Goal: Check status: Check status

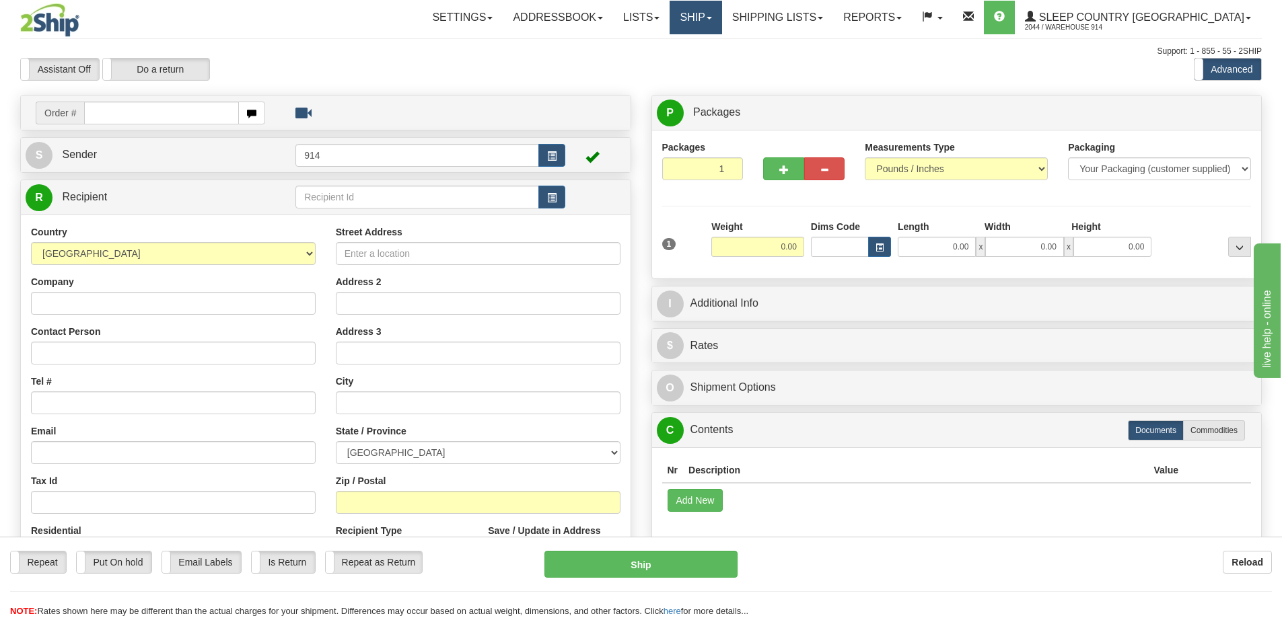
click at [721, 16] on link "Ship" at bounding box center [695, 18] width 52 height 34
click at [708, 62] on span "OnHold / Order Queue" at bounding box center [660, 64] width 95 height 11
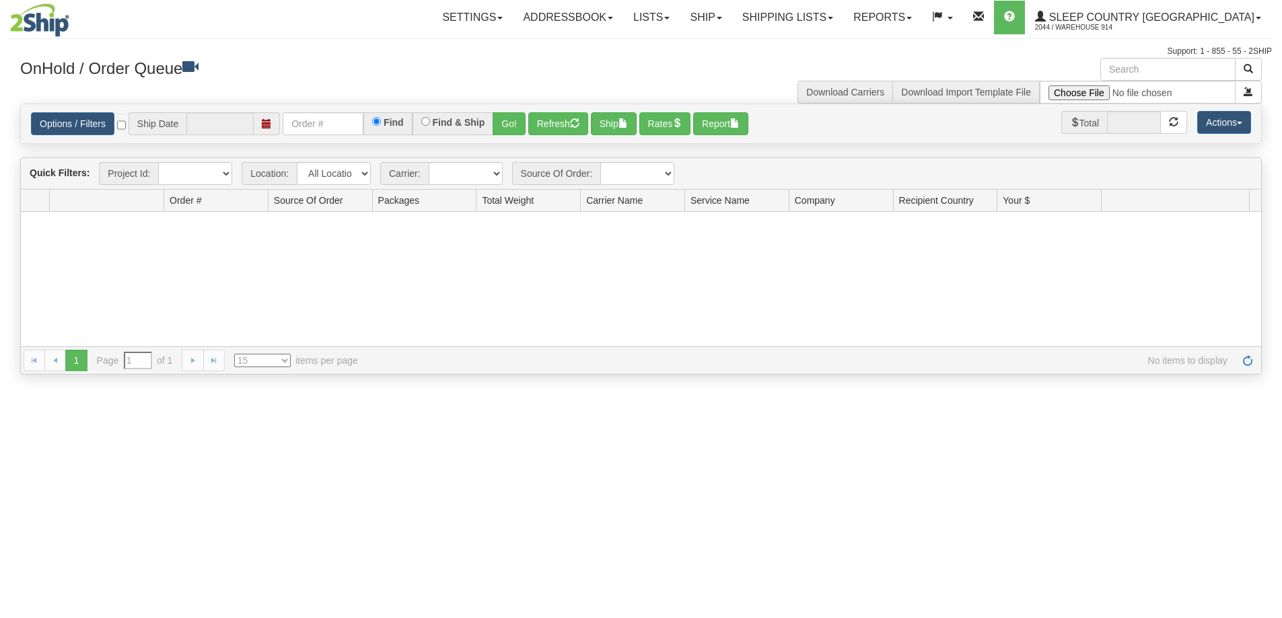
type input "[DATE]"
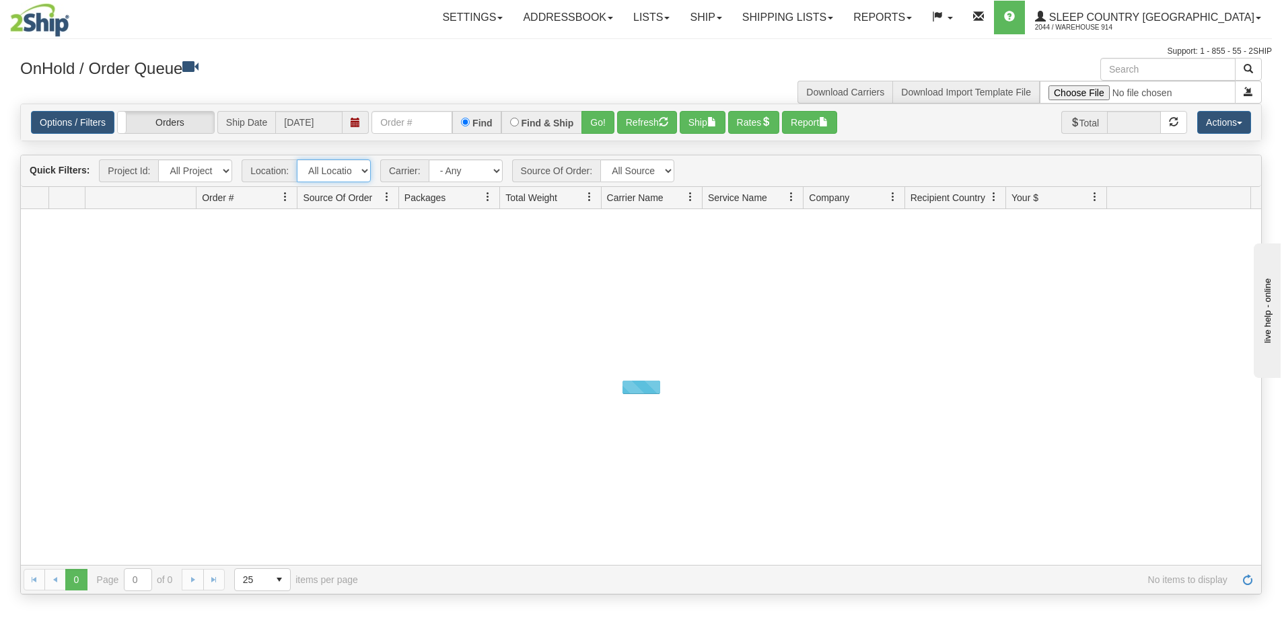
click at [318, 172] on select "All Locations 914 9009 CASPC END SLE BEDDN ZINUC" at bounding box center [334, 170] width 74 height 23
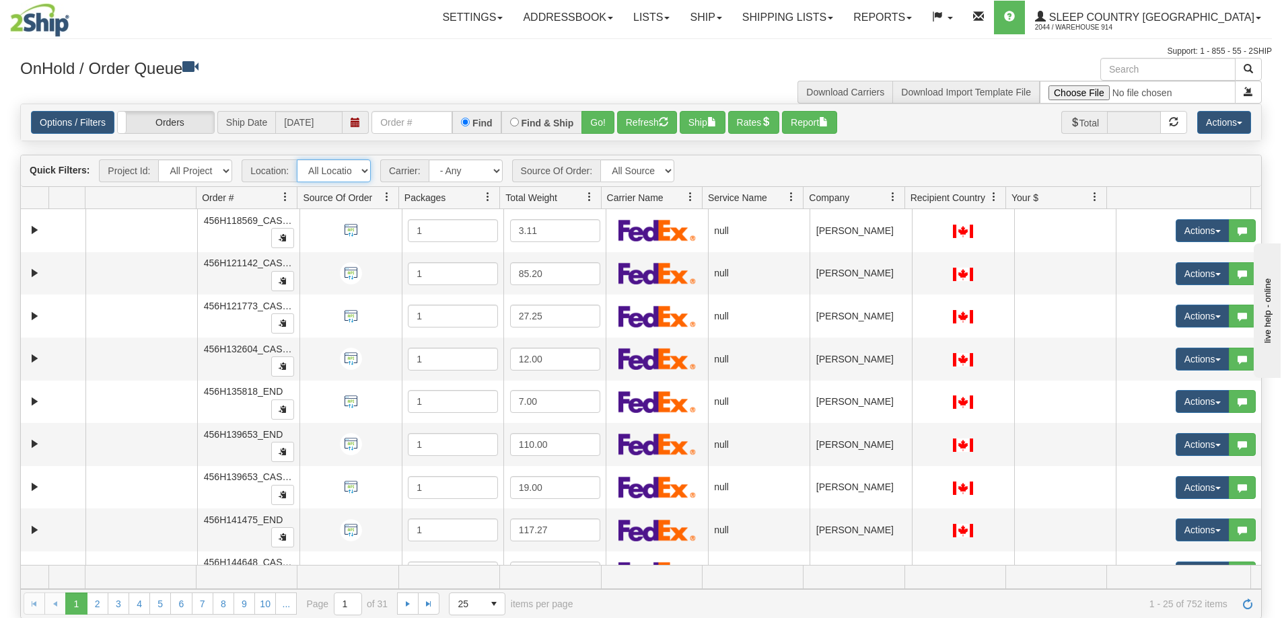
select select "7603"
click at [297, 159] on select "All Locations 914 9009 CASPC END SLE BEDDN ZINUC" at bounding box center [334, 170] width 74 height 23
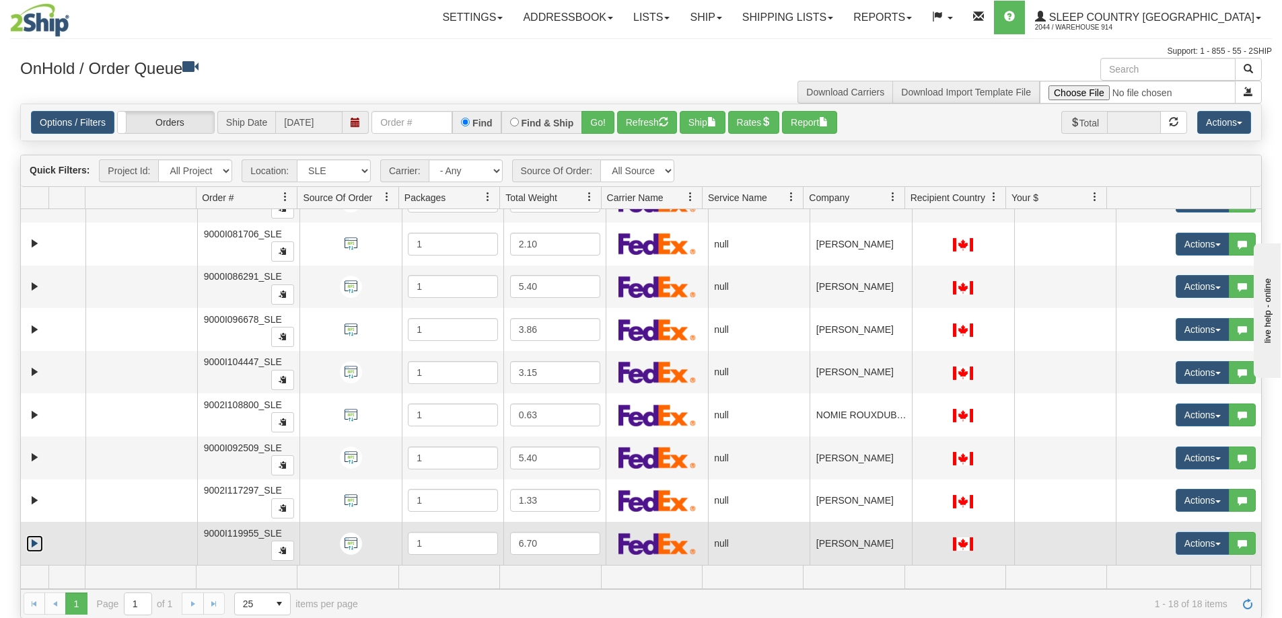
click at [32, 540] on link "Expand" at bounding box center [34, 544] width 17 height 17
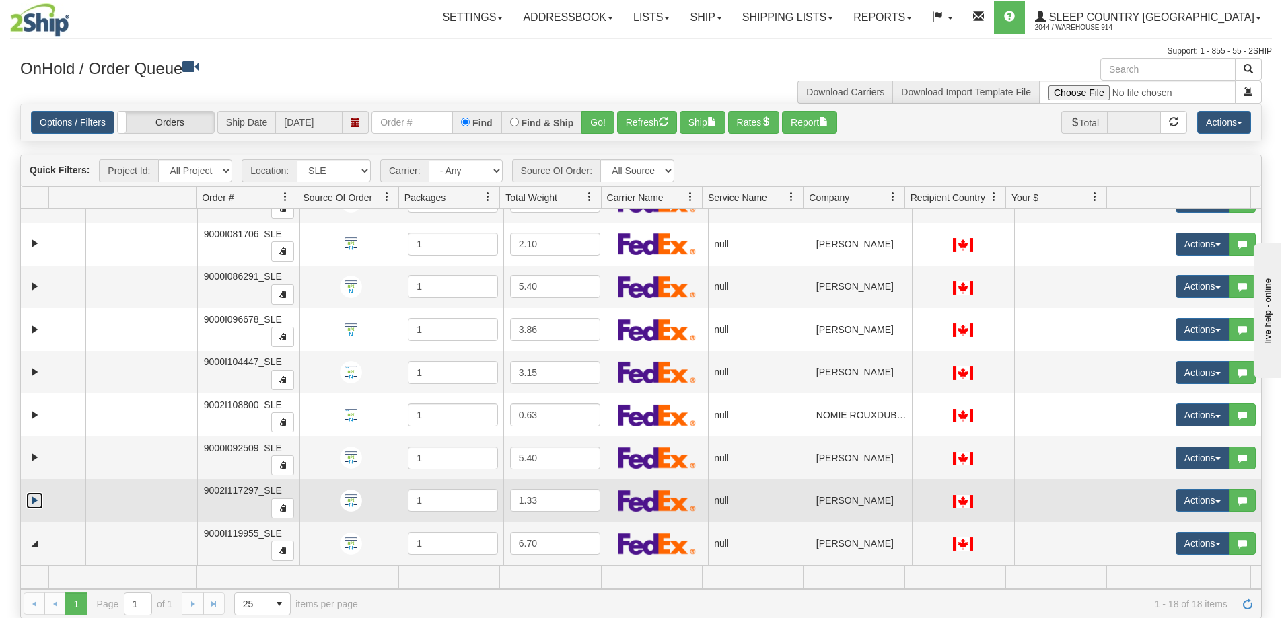
click at [36, 499] on link "Expand" at bounding box center [34, 500] width 17 height 17
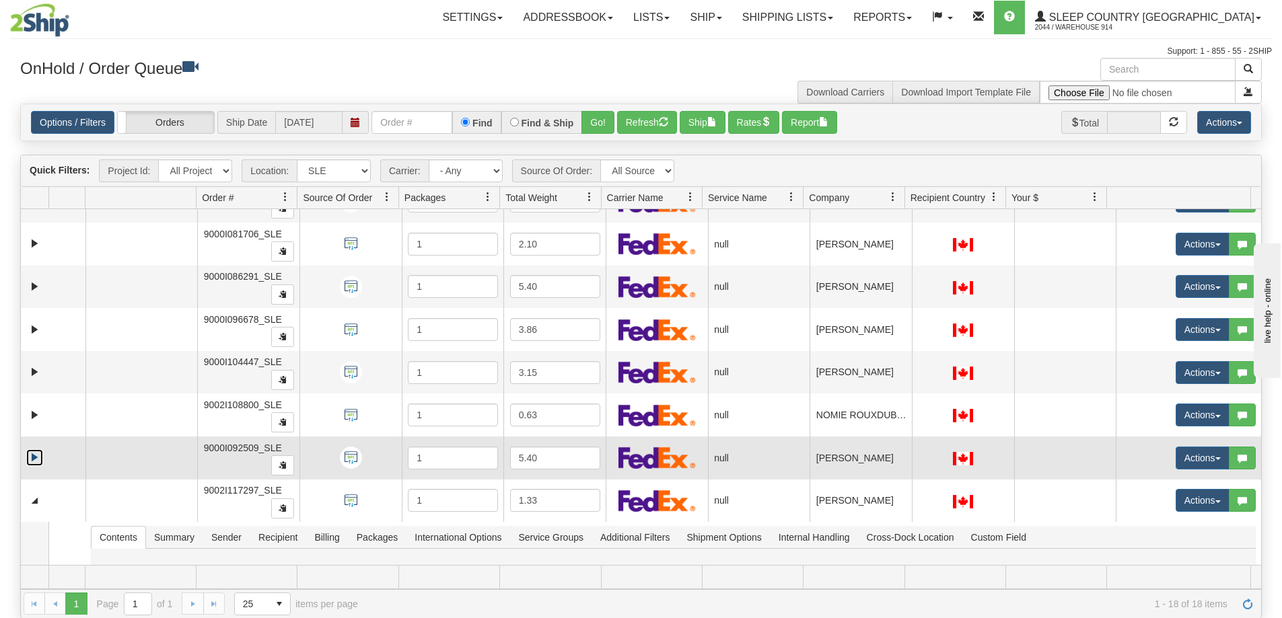
click at [36, 464] on link "Expand" at bounding box center [34, 457] width 17 height 17
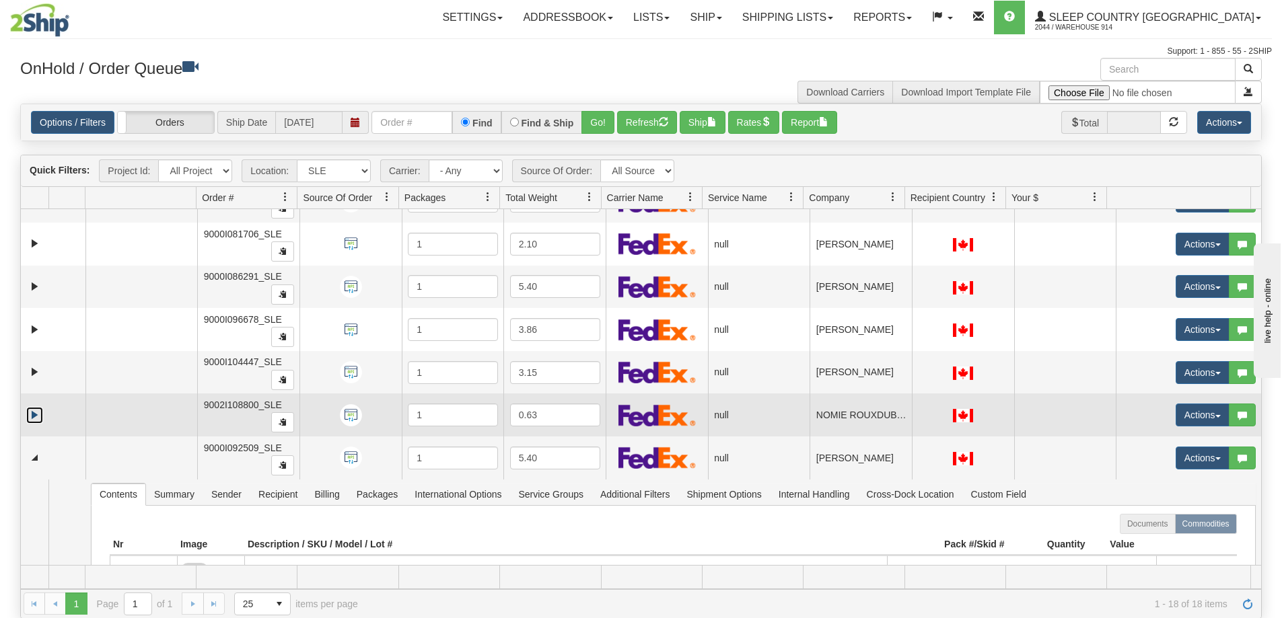
click at [34, 416] on link "Expand" at bounding box center [34, 415] width 17 height 17
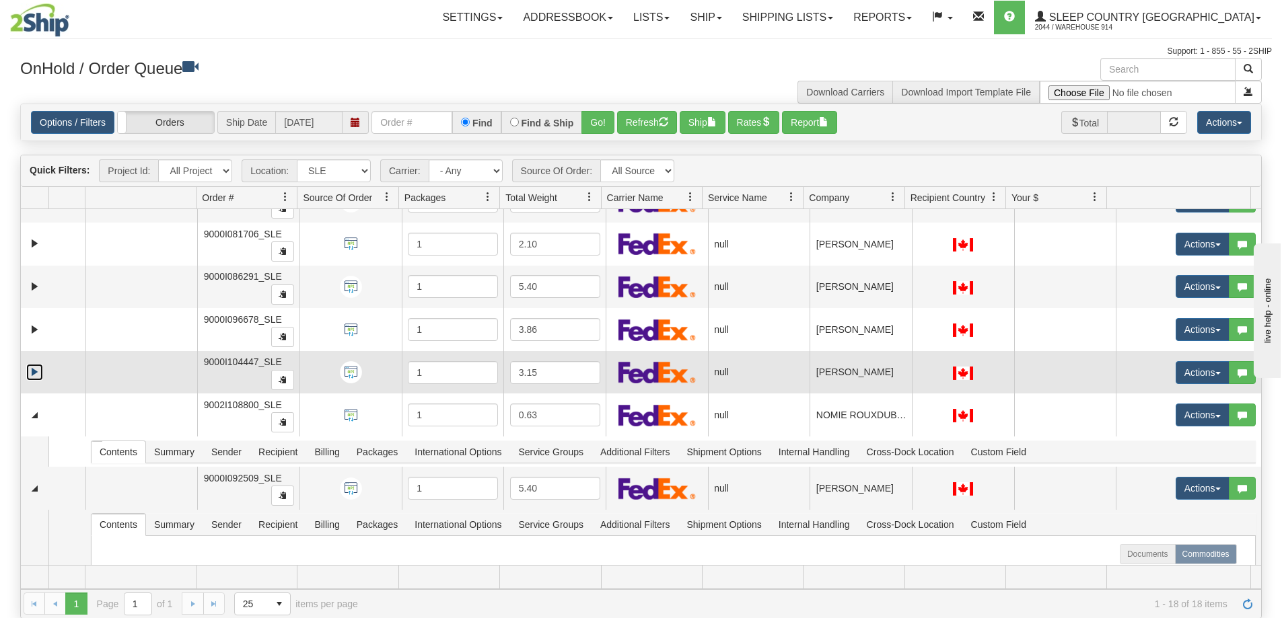
click at [34, 376] on link "Expand" at bounding box center [34, 372] width 17 height 17
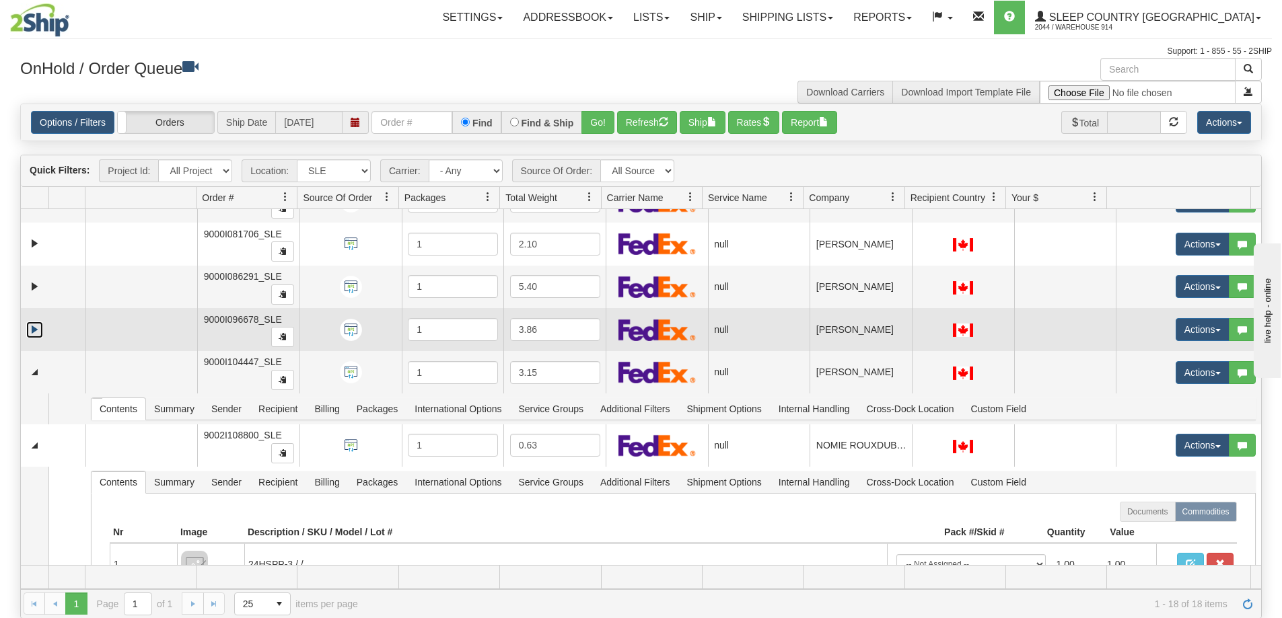
click at [35, 332] on link "Expand" at bounding box center [34, 330] width 17 height 17
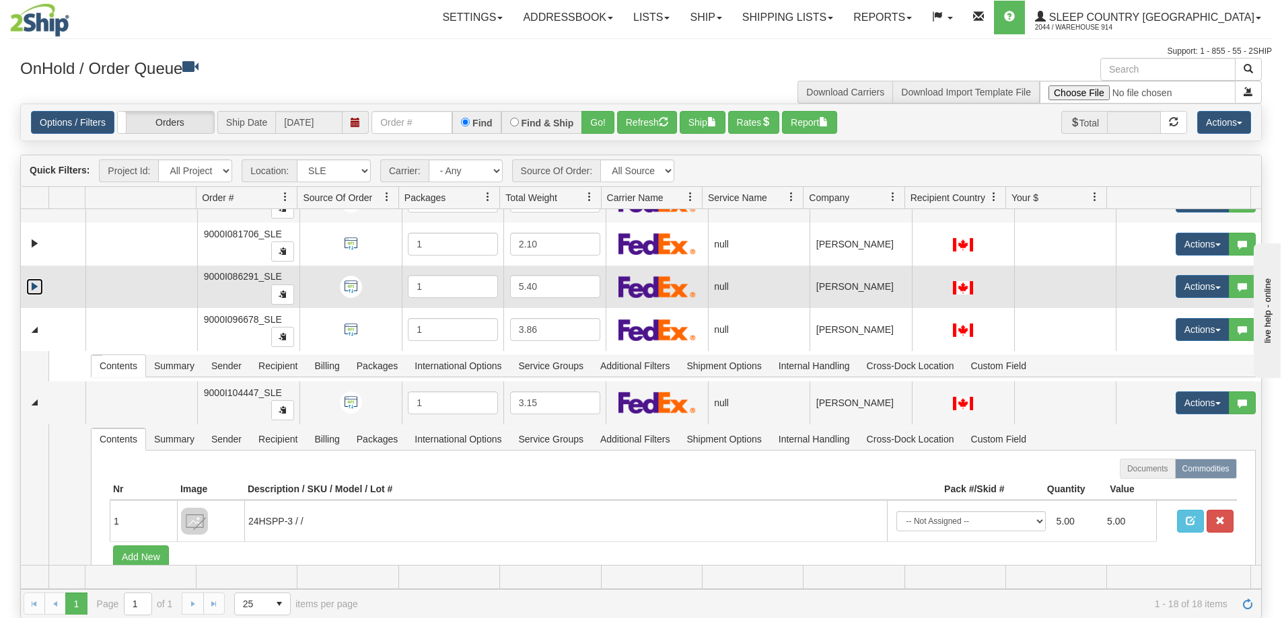
click at [33, 288] on link "Expand" at bounding box center [34, 287] width 17 height 17
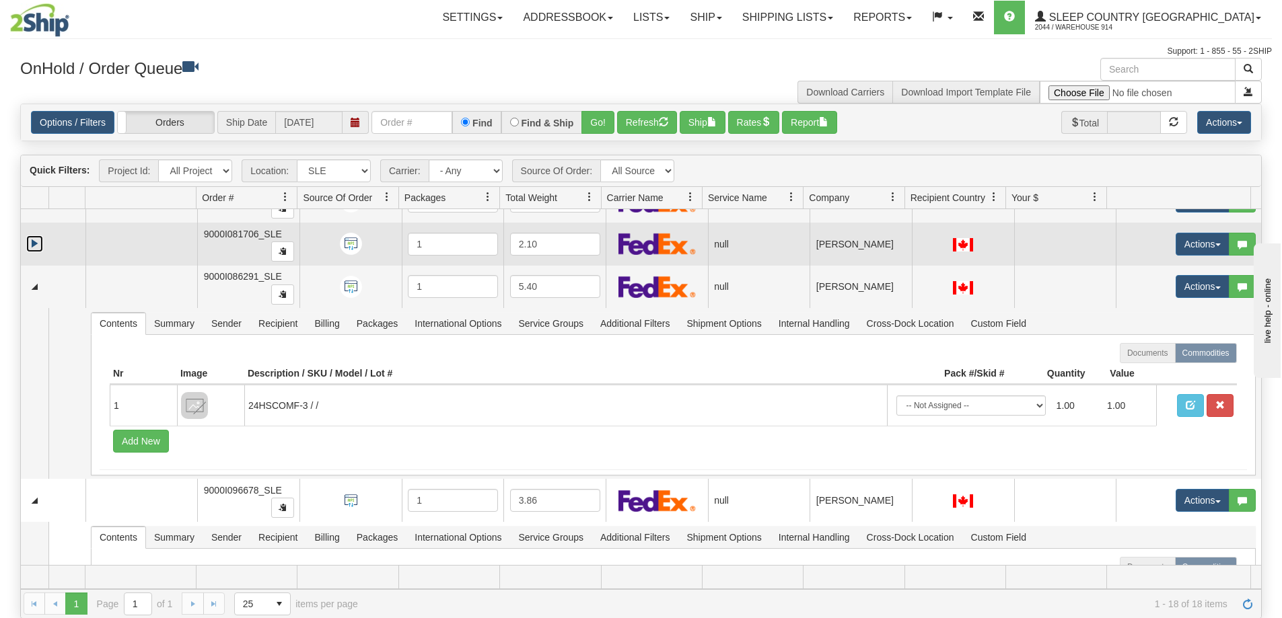
click at [34, 248] on link "Expand" at bounding box center [34, 243] width 17 height 17
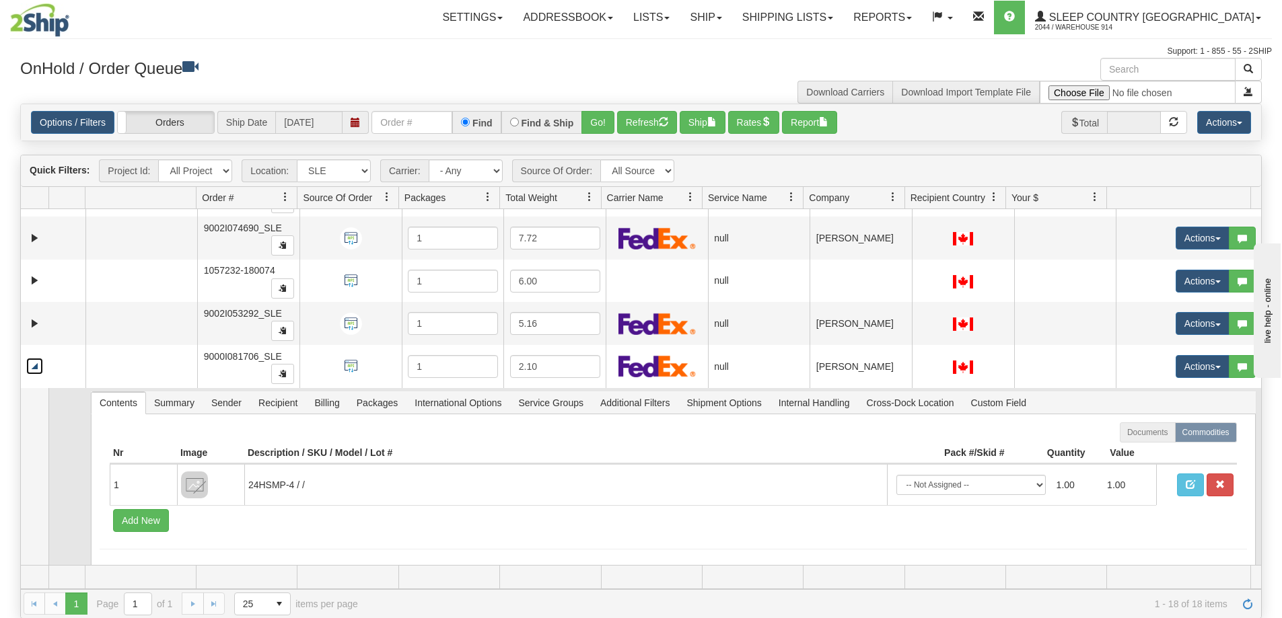
scroll to position [213, 0]
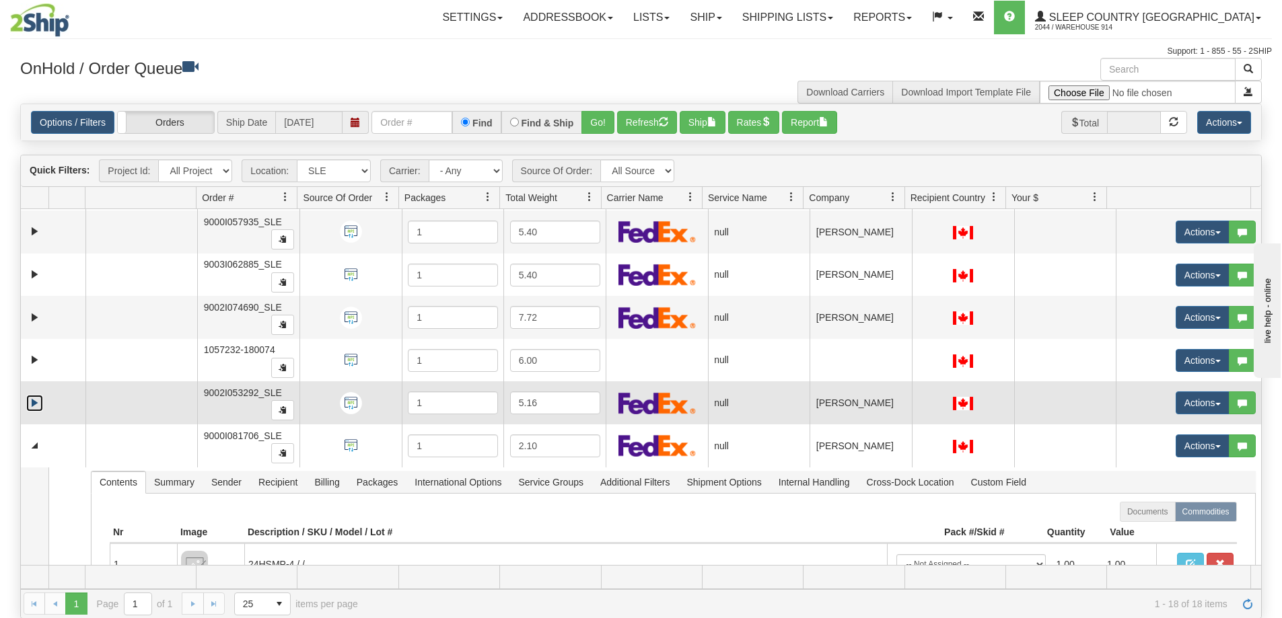
click at [36, 402] on link "Expand" at bounding box center [34, 403] width 17 height 17
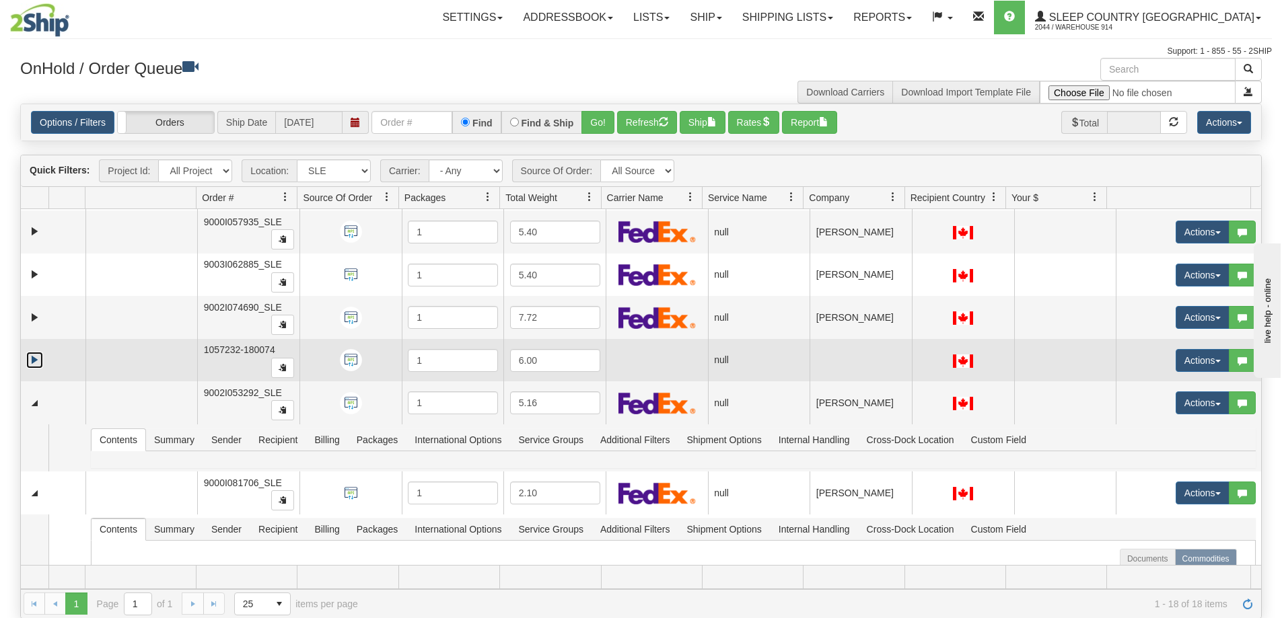
click at [36, 362] on link "Expand" at bounding box center [34, 360] width 17 height 17
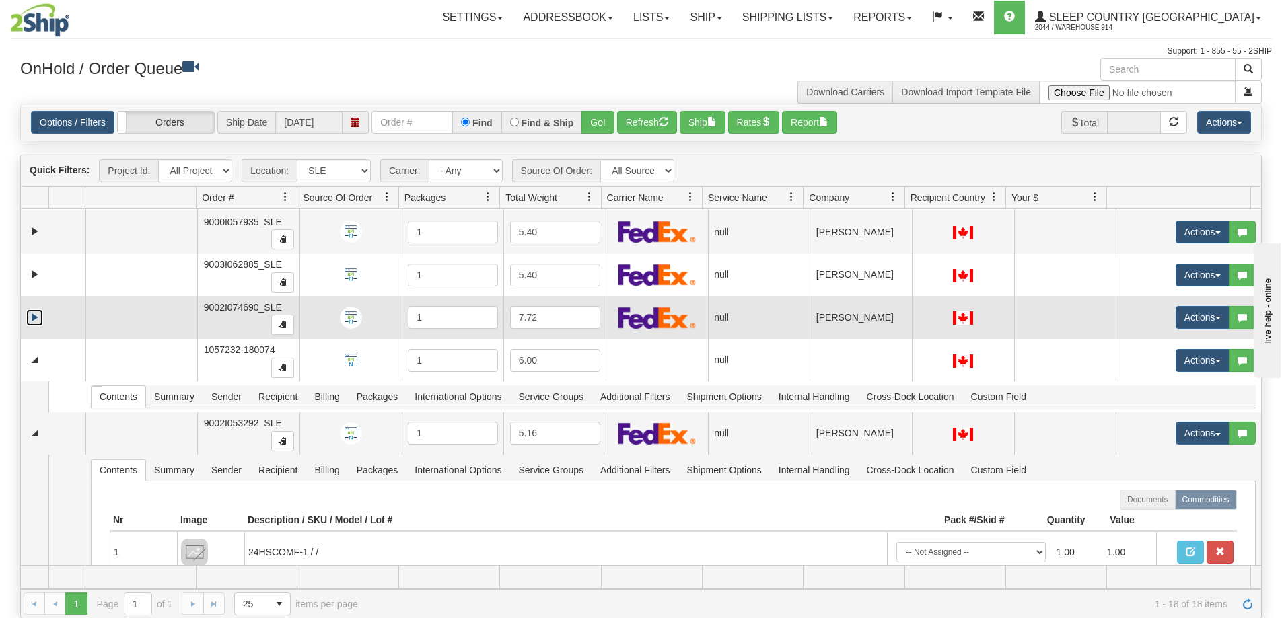
click at [37, 323] on link "Expand" at bounding box center [34, 317] width 17 height 17
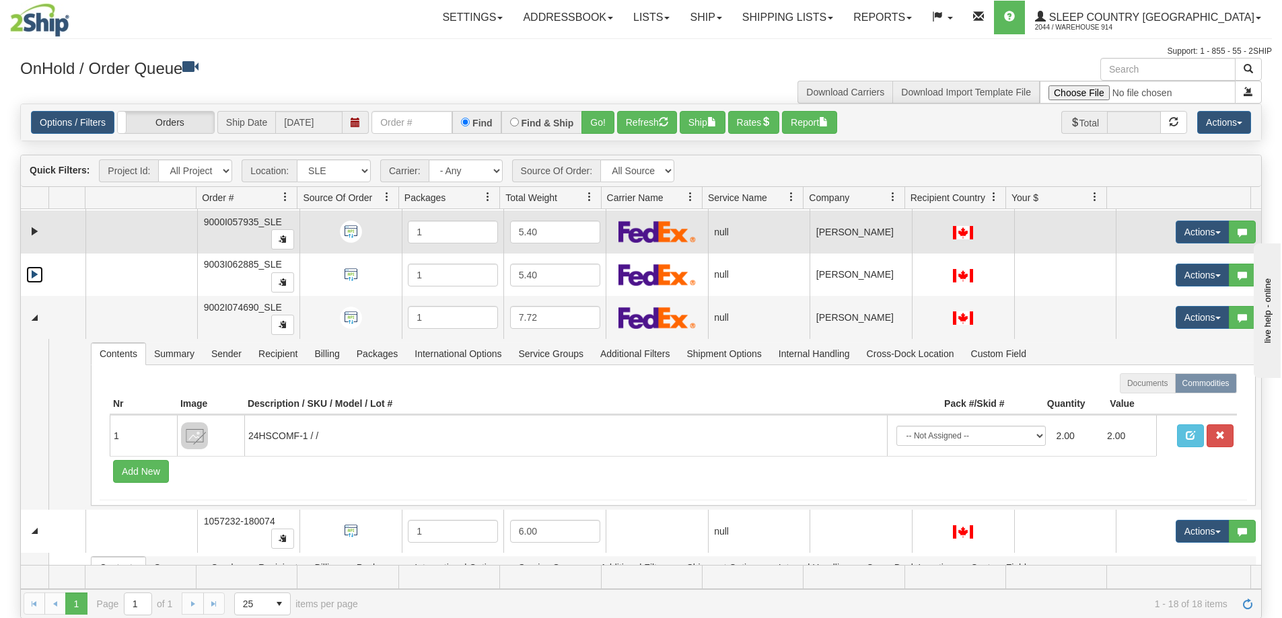
click at [30, 273] on link "Expand" at bounding box center [34, 274] width 17 height 17
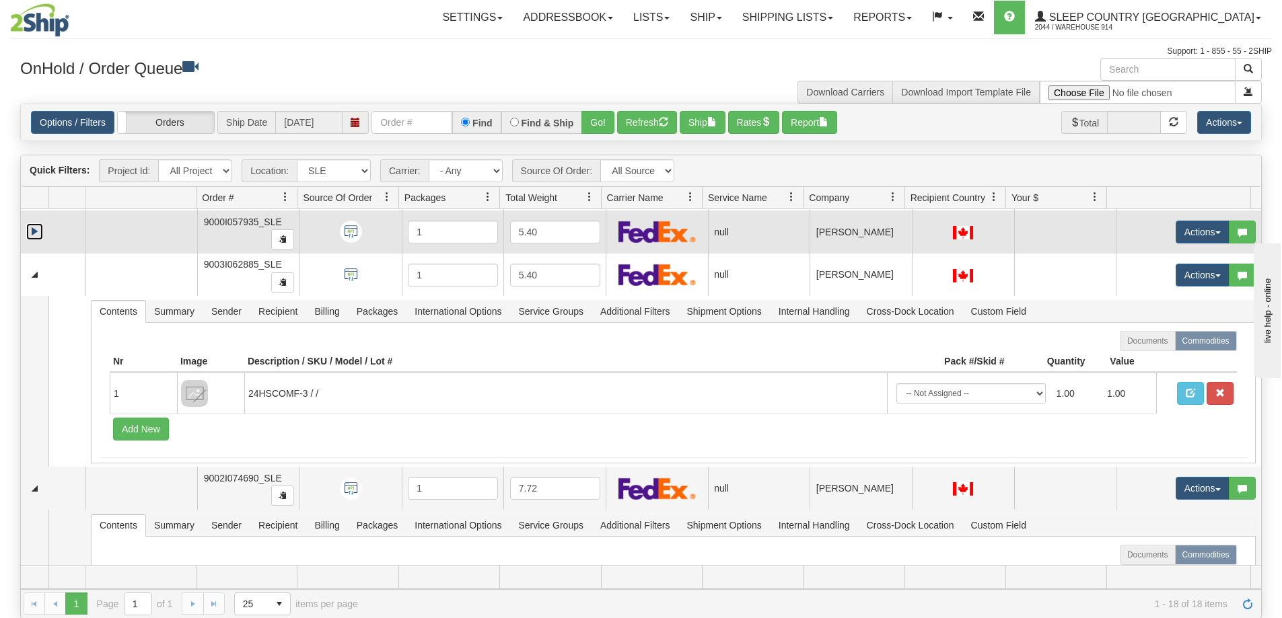
click at [39, 232] on link "Expand" at bounding box center [34, 231] width 17 height 17
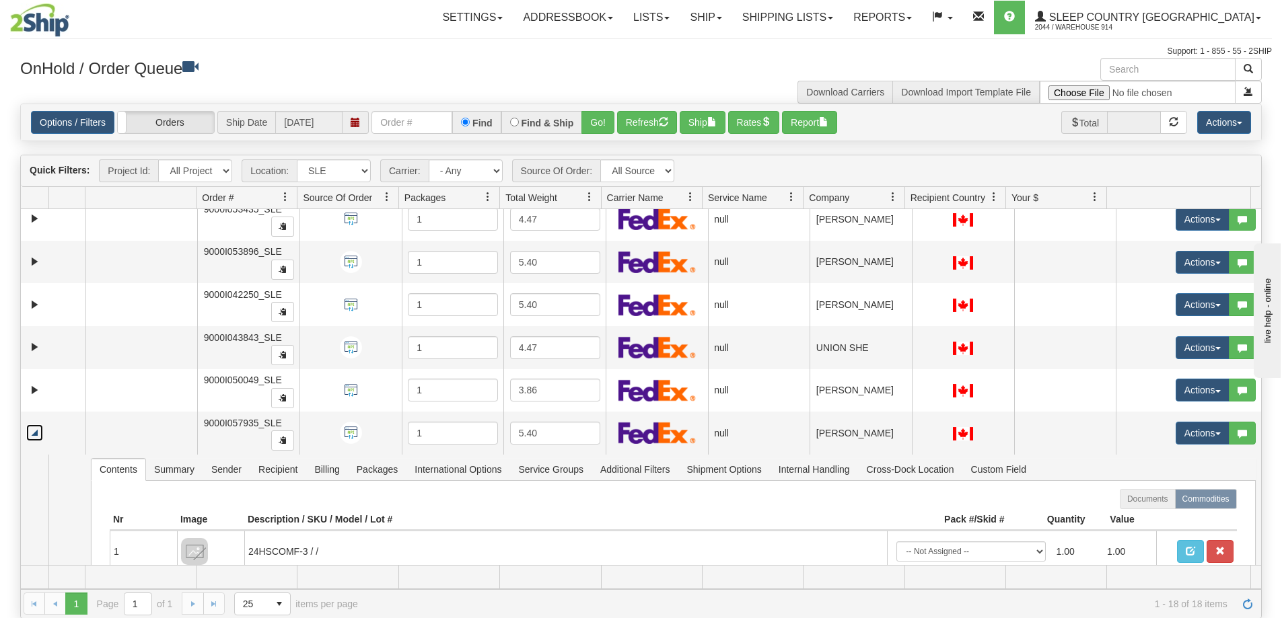
scroll to position [11, 0]
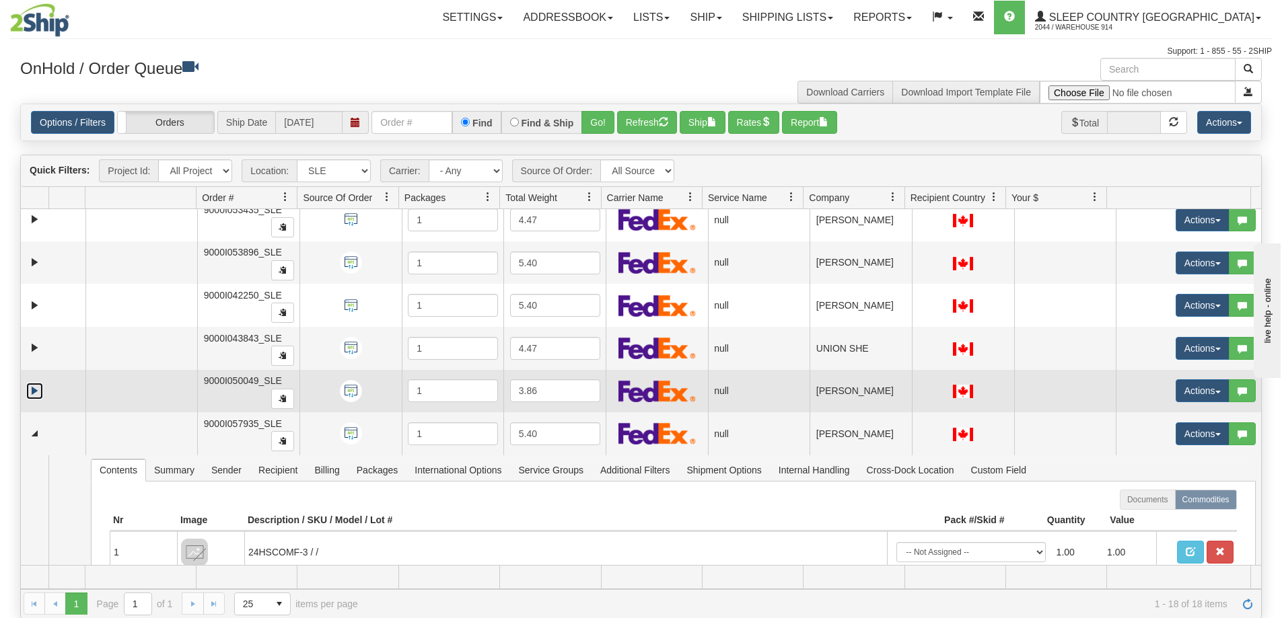
click at [34, 392] on link "Expand" at bounding box center [34, 391] width 17 height 17
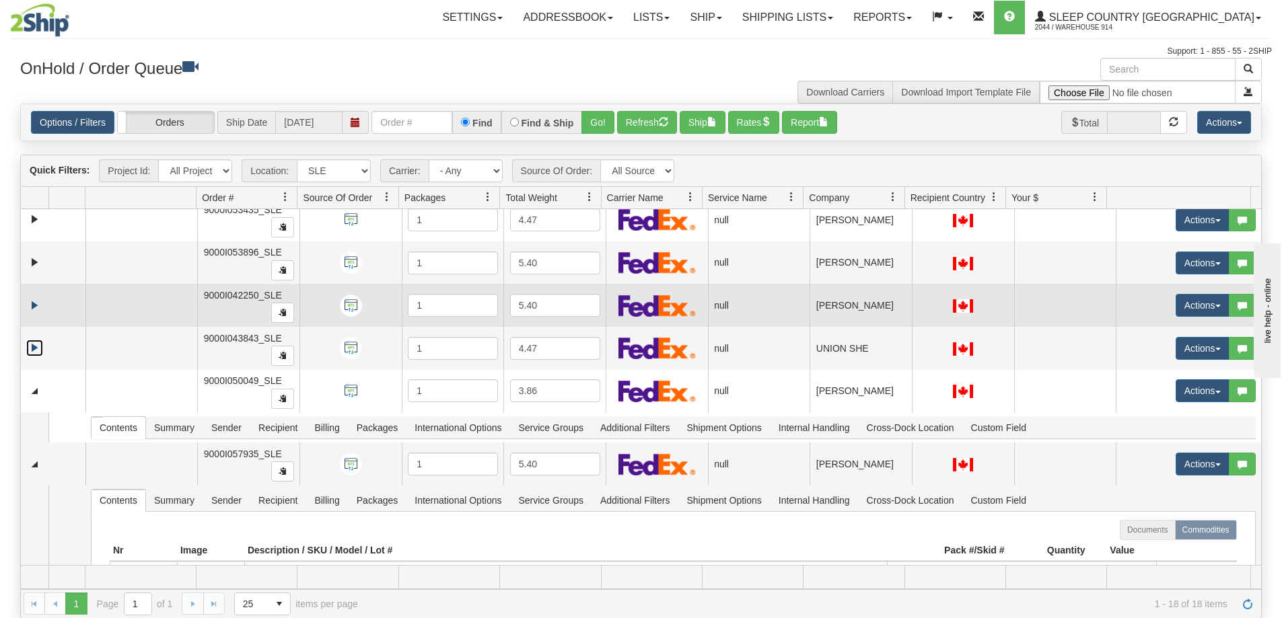
click at [36, 346] on link "Expand" at bounding box center [34, 348] width 17 height 17
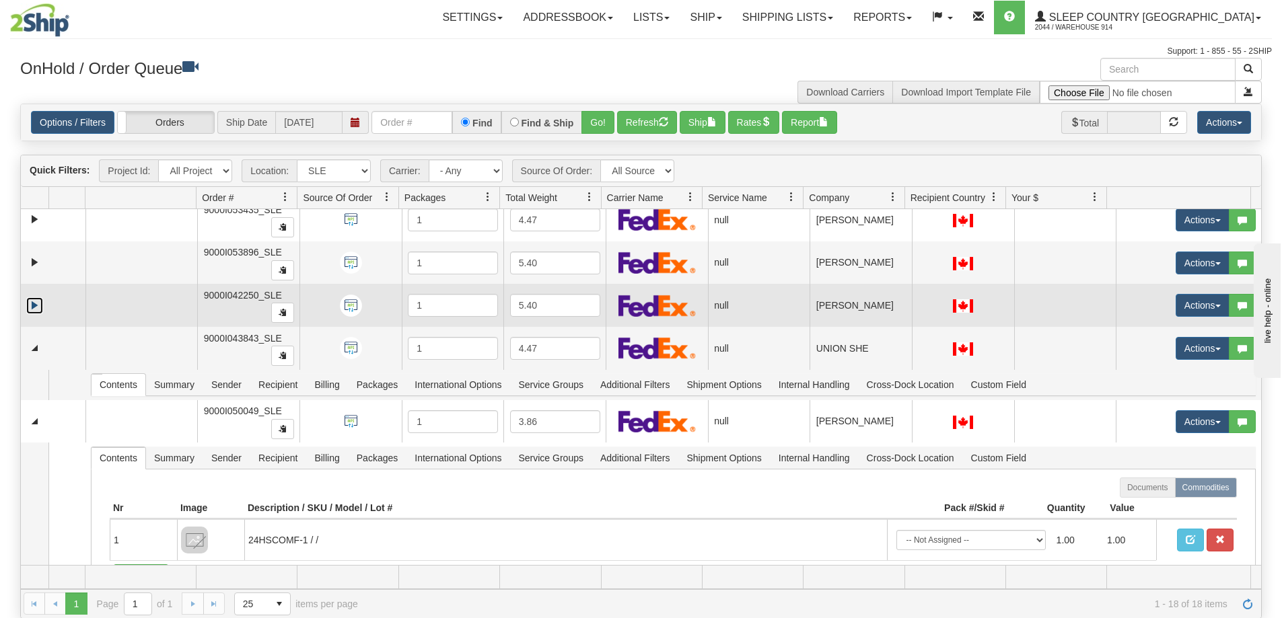
click at [32, 301] on link "Expand" at bounding box center [34, 305] width 17 height 17
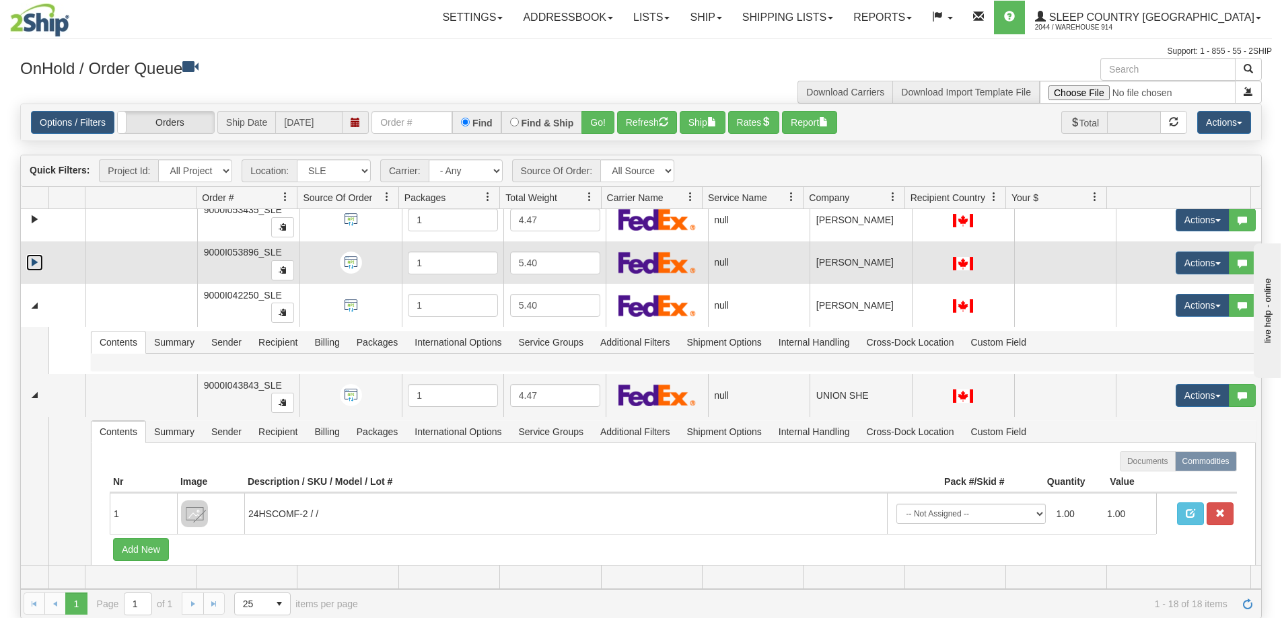
click at [34, 264] on link "Expand" at bounding box center [34, 262] width 17 height 17
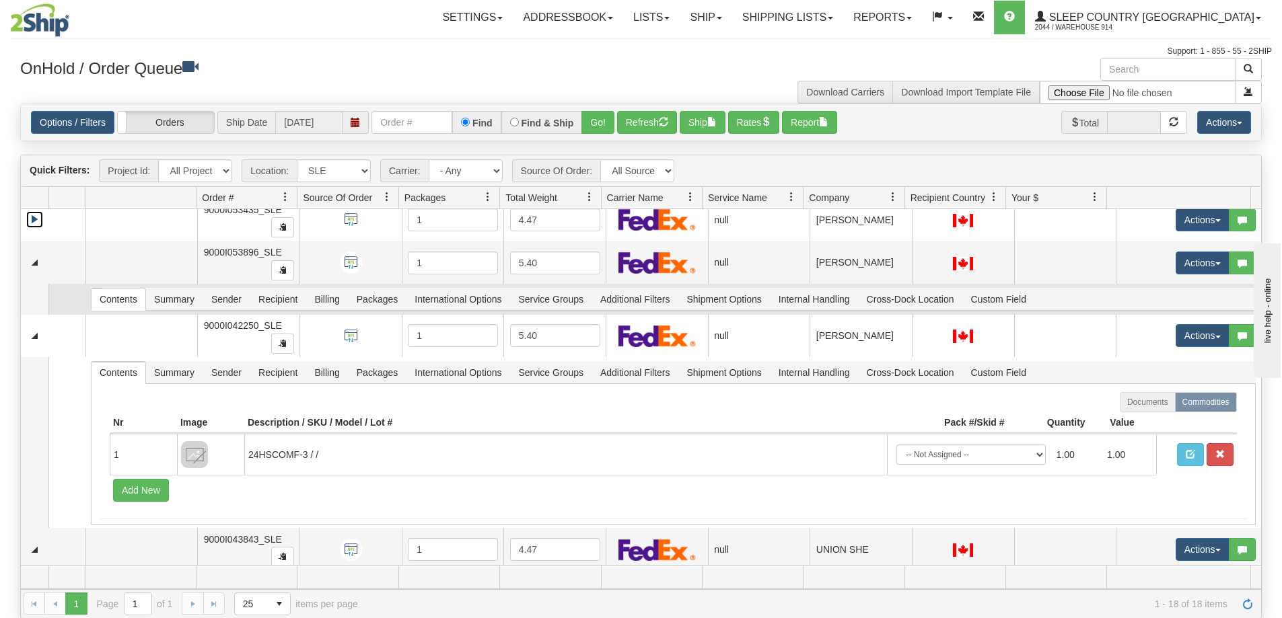
click at [32, 221] on link "Expand" at bounding box center [34, 219] width 17 height 17
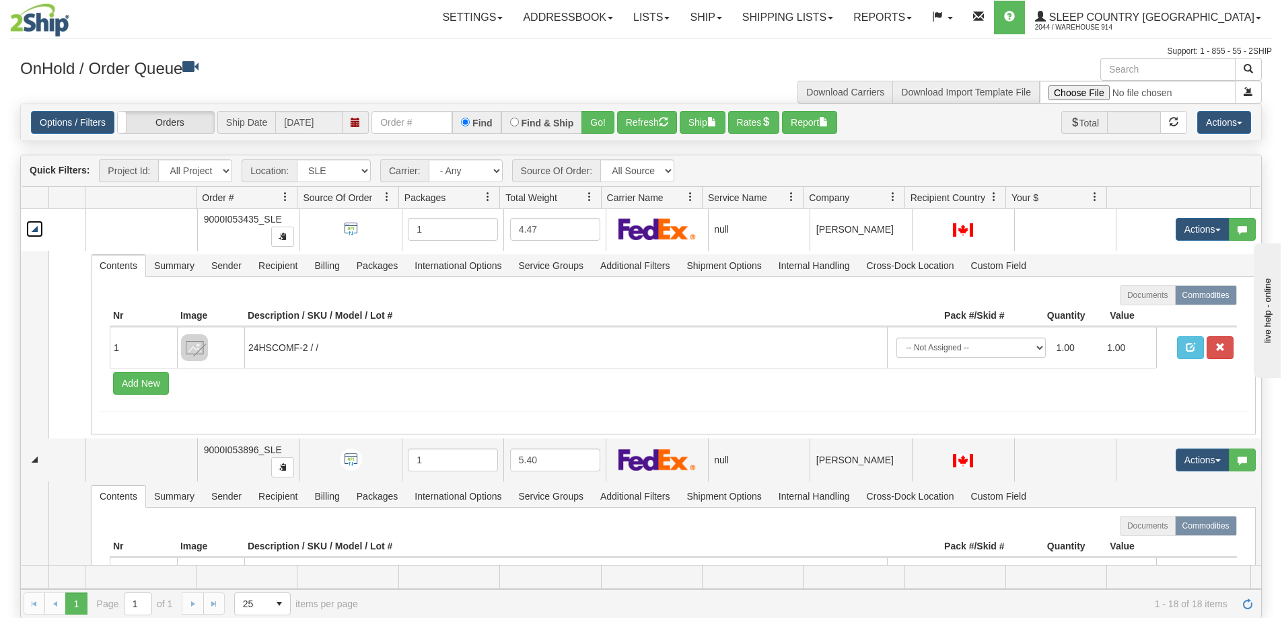
scroll to position [0, 0]
